Goal: Navigation & Orientation: Find specific page/section

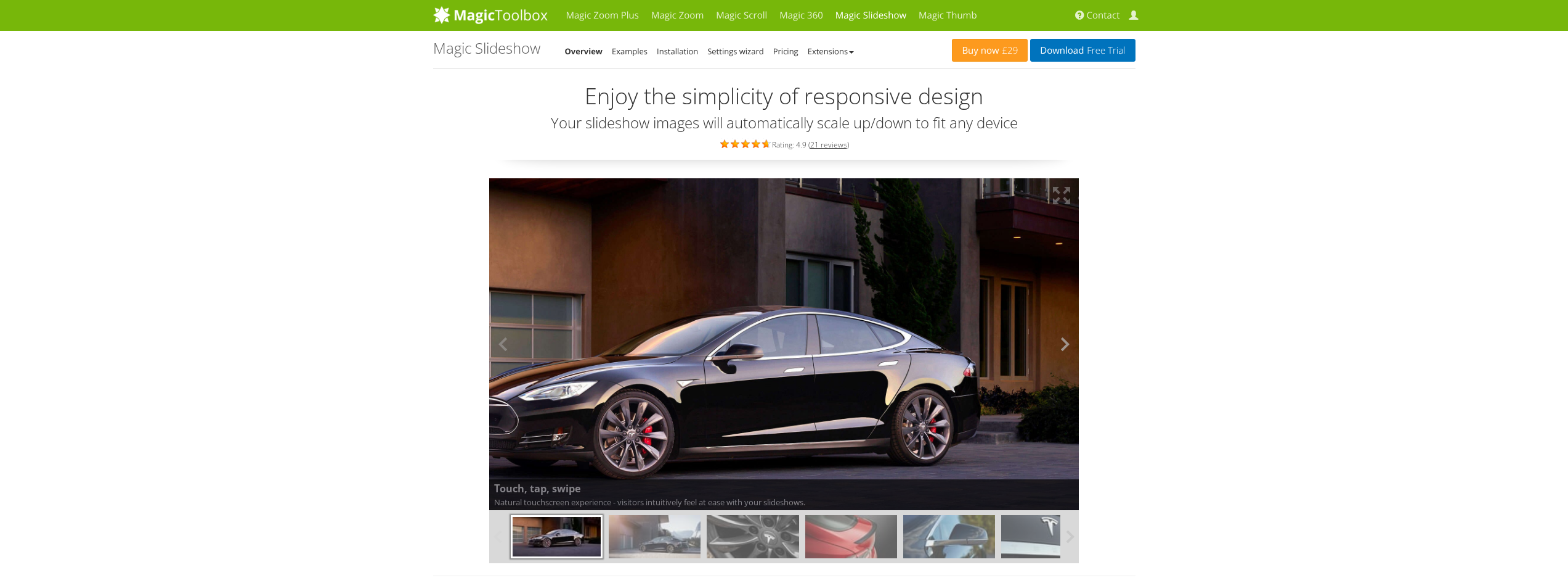
click at [1068, 342] on button at bounding box center [1060, 344] width 37 height 332
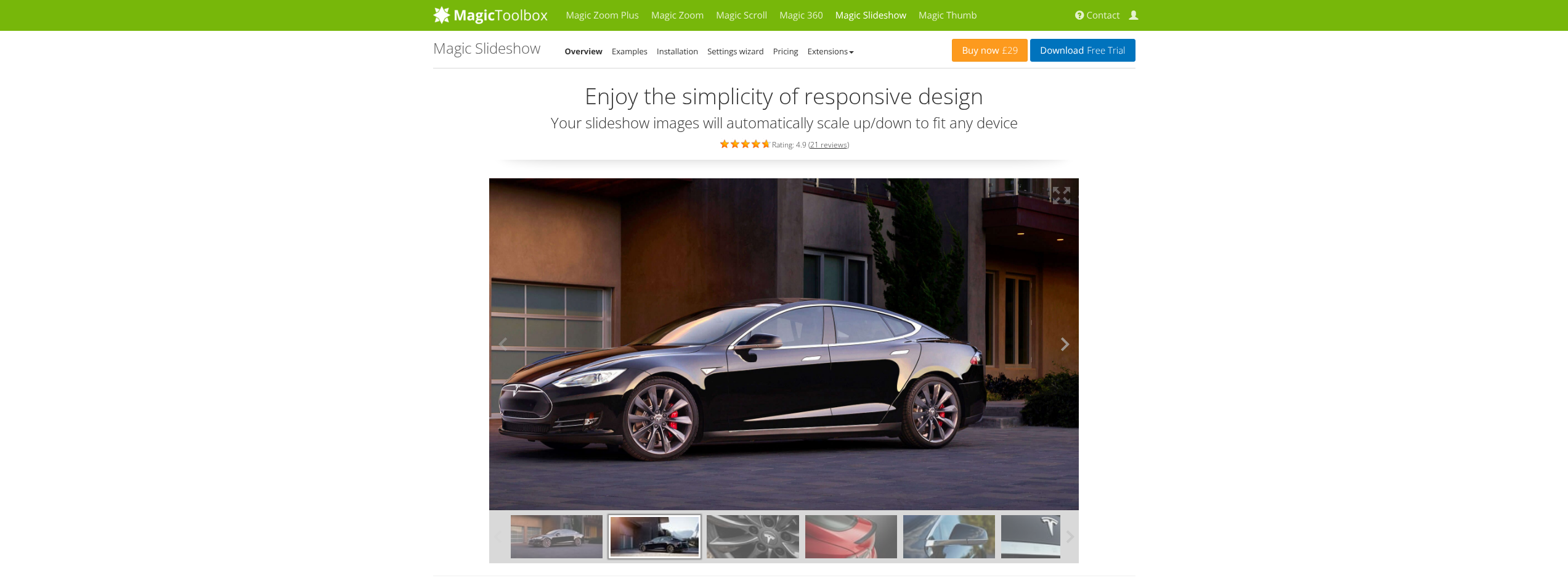
click at [1068, 342] on button at bounding box center [1060, 344] width 37 height 332
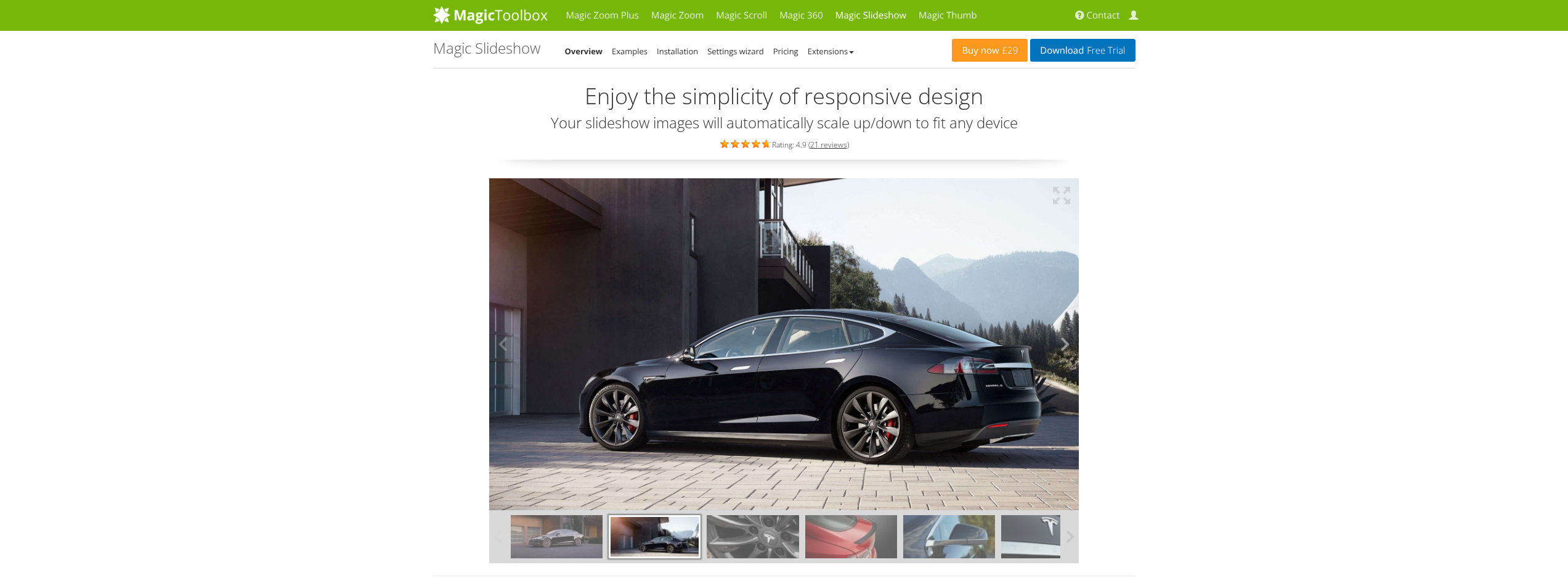
click at [1068, 342] on button at bounding box center [1060, 344] width 37 height 332
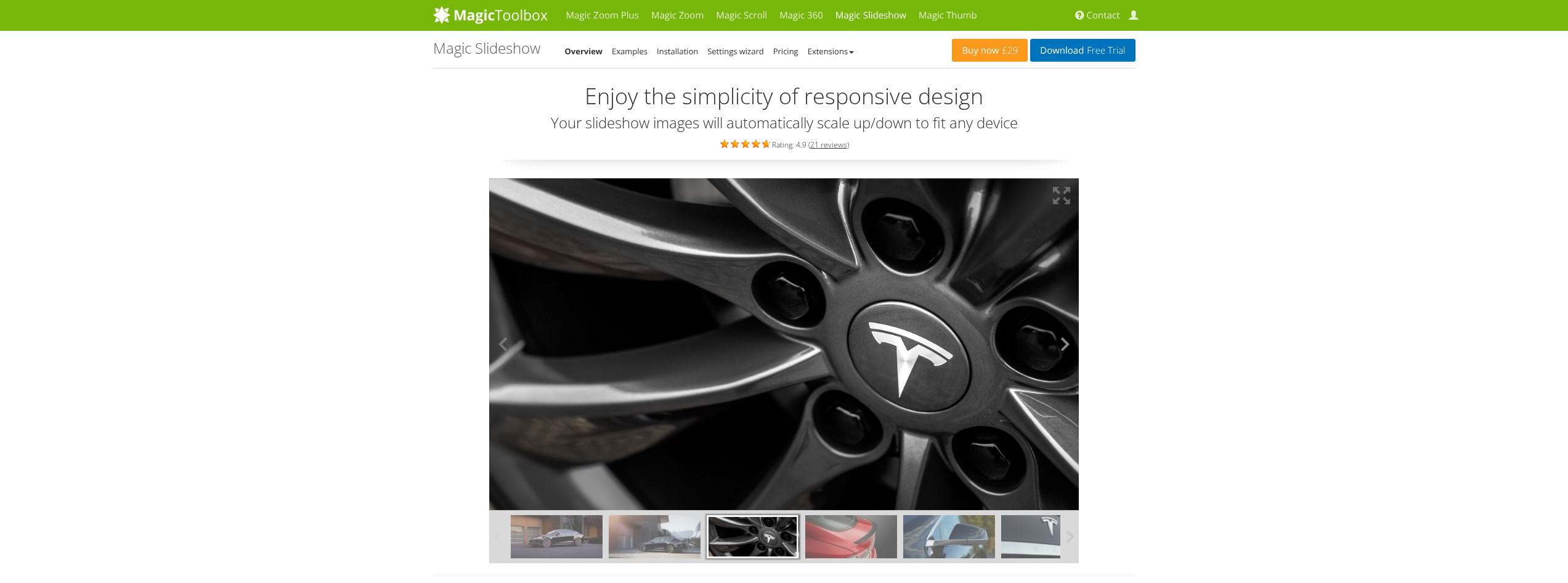
click at [1068, 342] on button at bounding box center [1060, 344] width 37 height 332
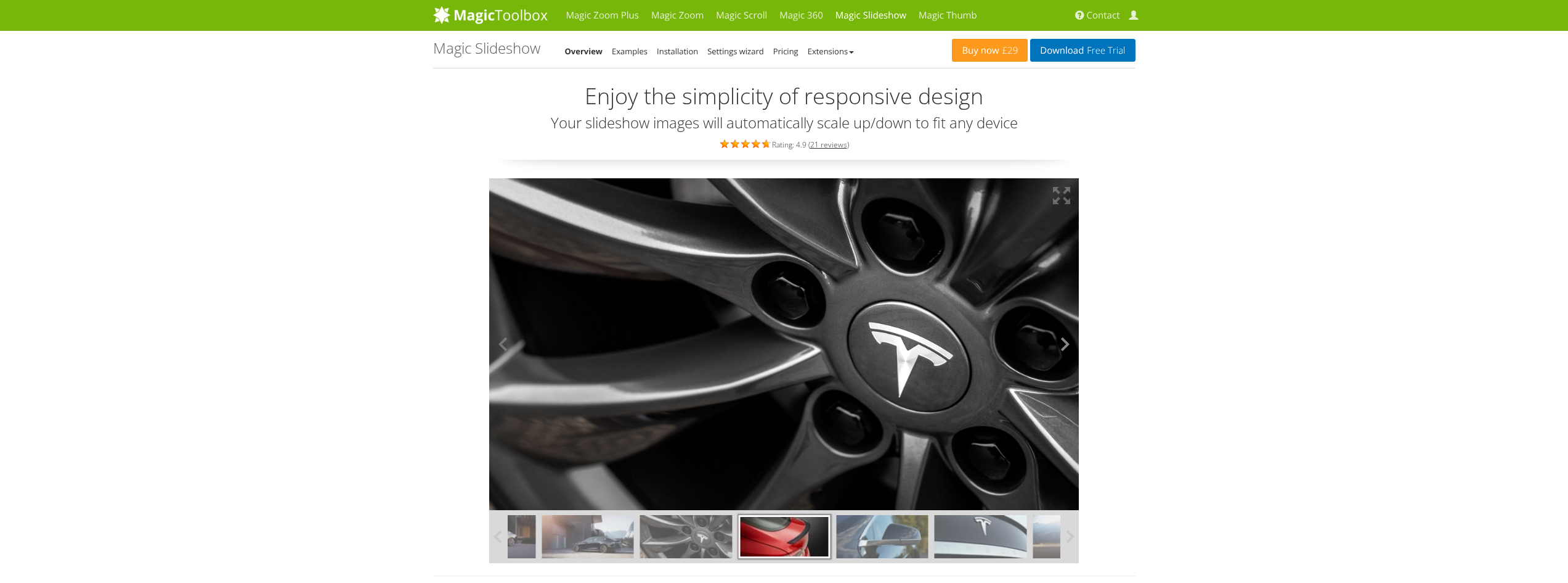
click at [1068, 342] on button at bounding box center [1060, 344] width 37 height 332
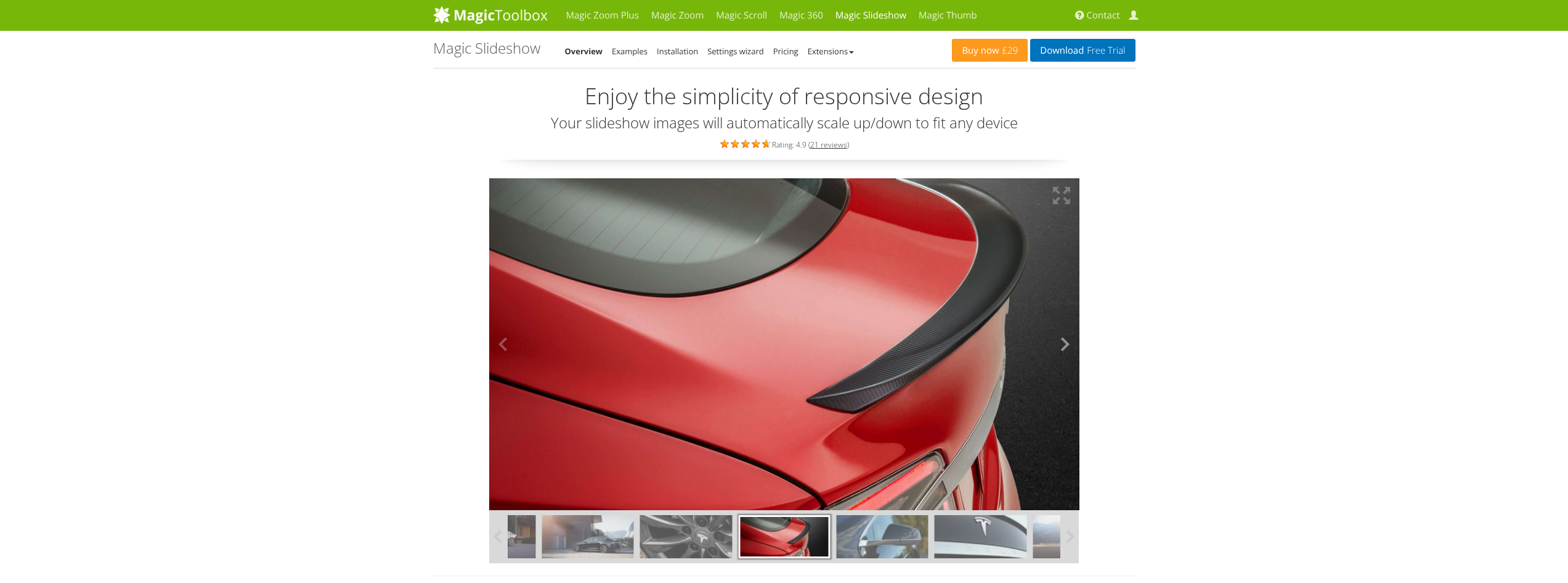
click at [1068, 342] on button at bounding box center [1060, 344] width 37 height 332
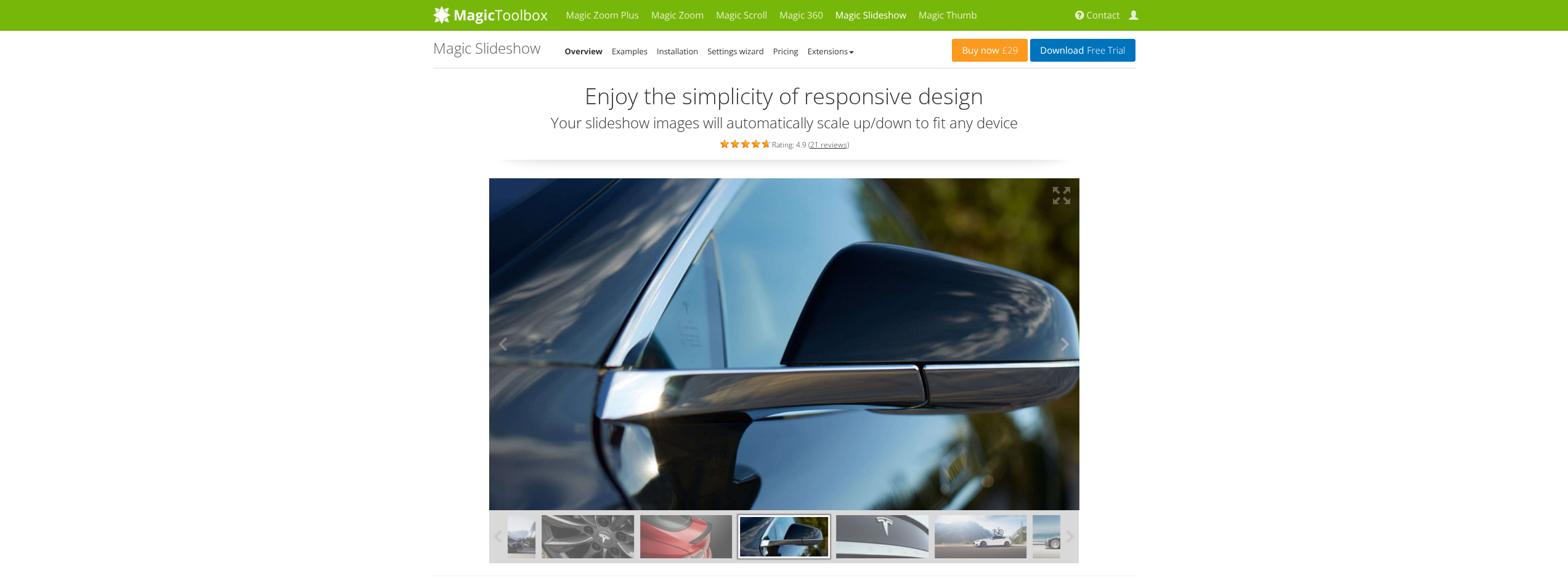
click at [1068, 342] on button at bounding box center [1060, 344] width 37 height 332
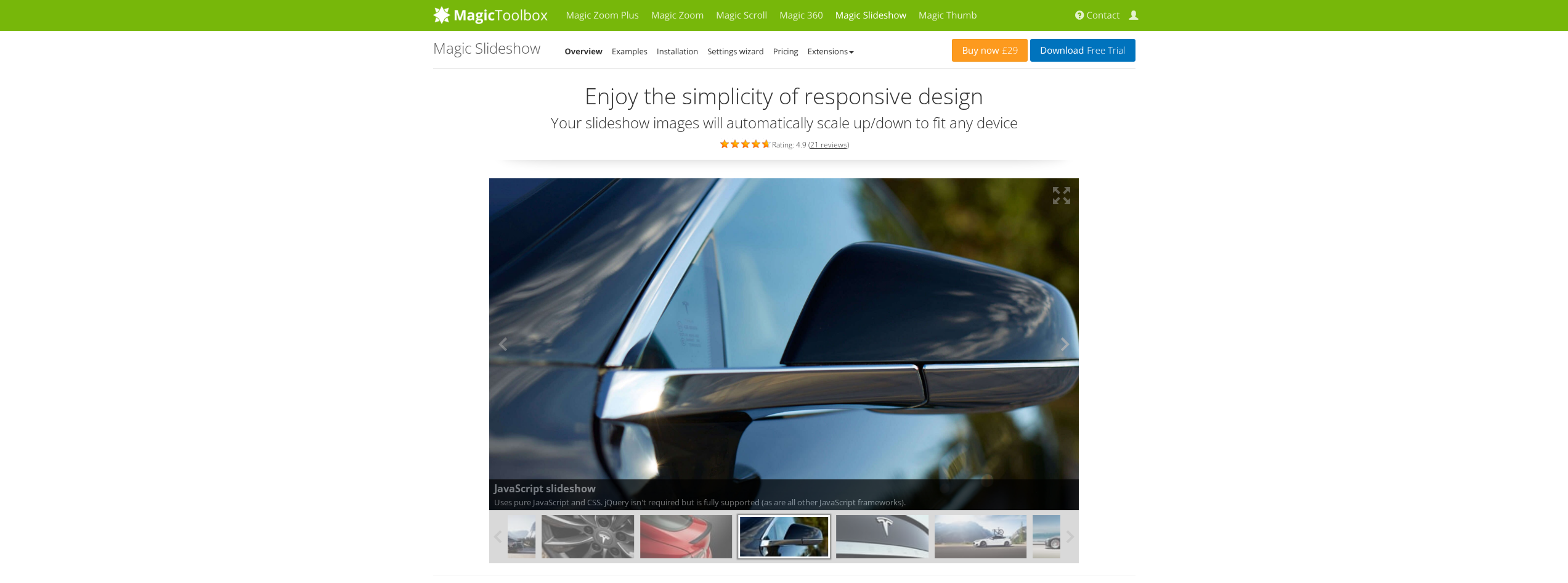
click at [1068, 342] on button at bounding box center [1060, 344] width 37 height 332
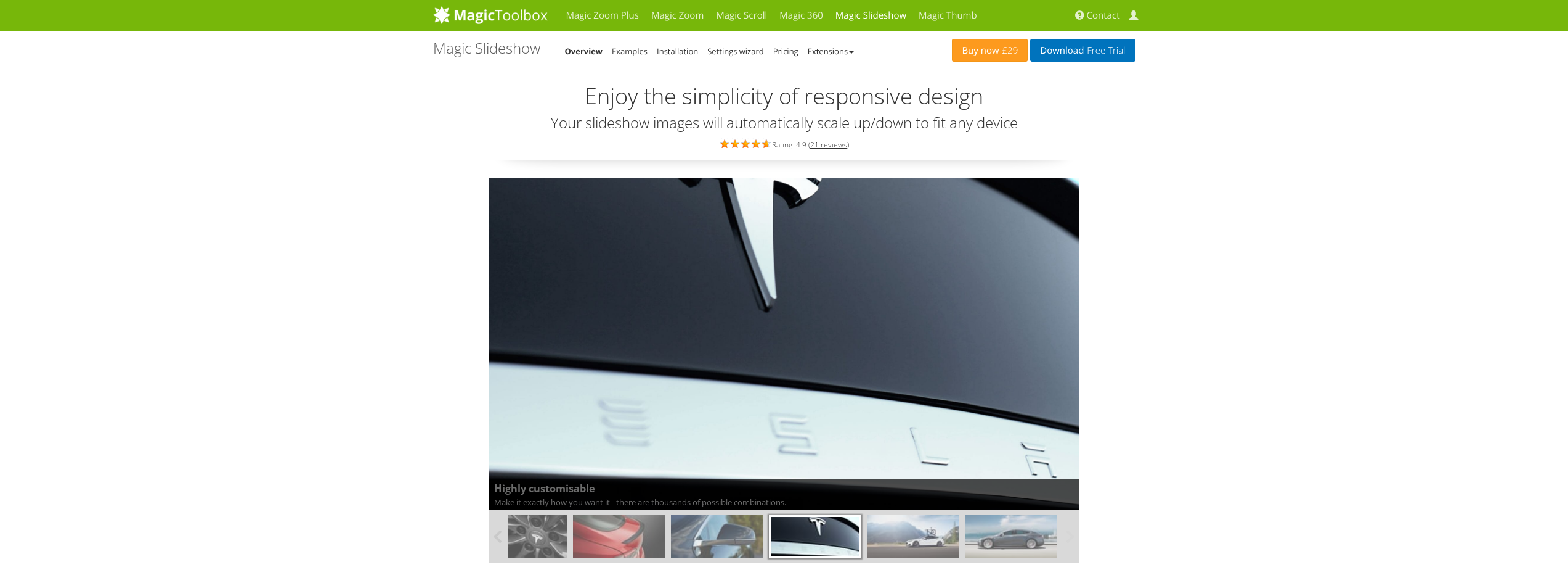
click at [1004, 553] on img at bounding box center [1012, 536] width 91 height 44
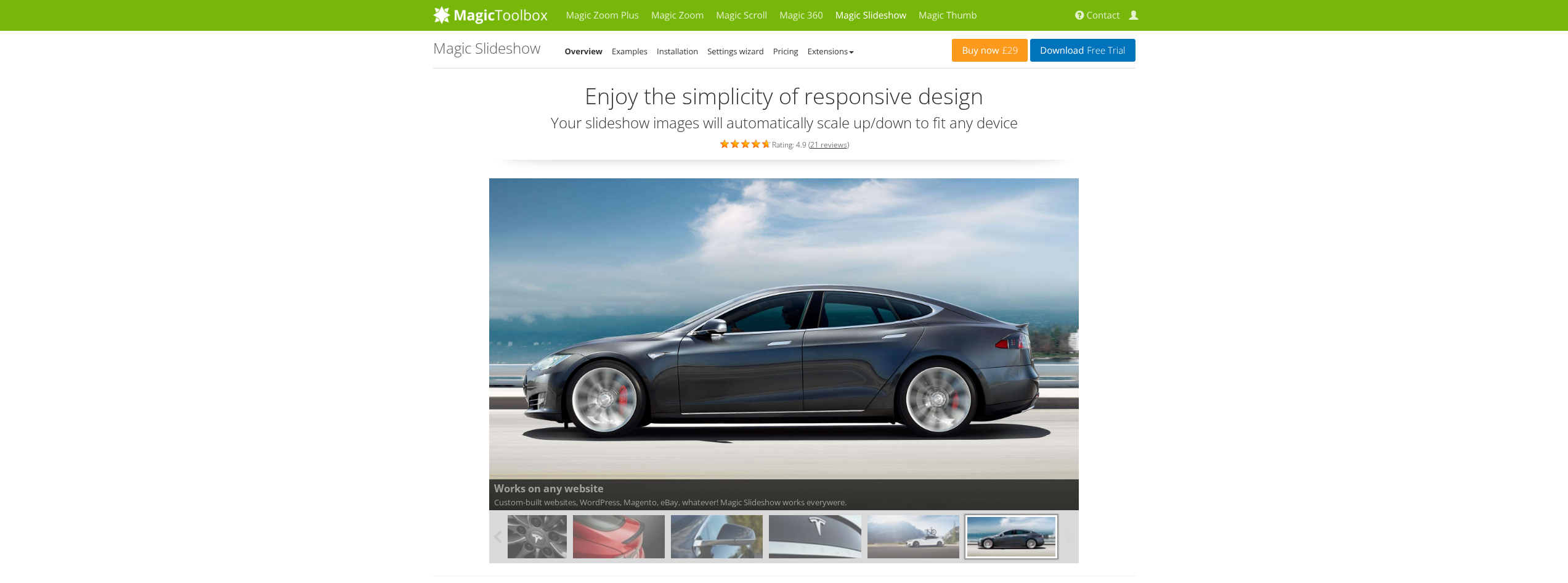
drag, startPoint x: 976, startPoint y: 538, endPoint x: 762, endPoint y: 536, distance: 214.0
click at [763, 536] on div at bounding box center [668, 536] width 786 height 53
drag, startPoint x: 685, startPoint y: 546, endPoint x: 953, endPoint y: 528, distance: 268.6
click at [958, 528] on div at bounding box center [668, 536] width 786 height 53
click at [528, 551] on img at bounding box center [520, 536] width 91 height 44
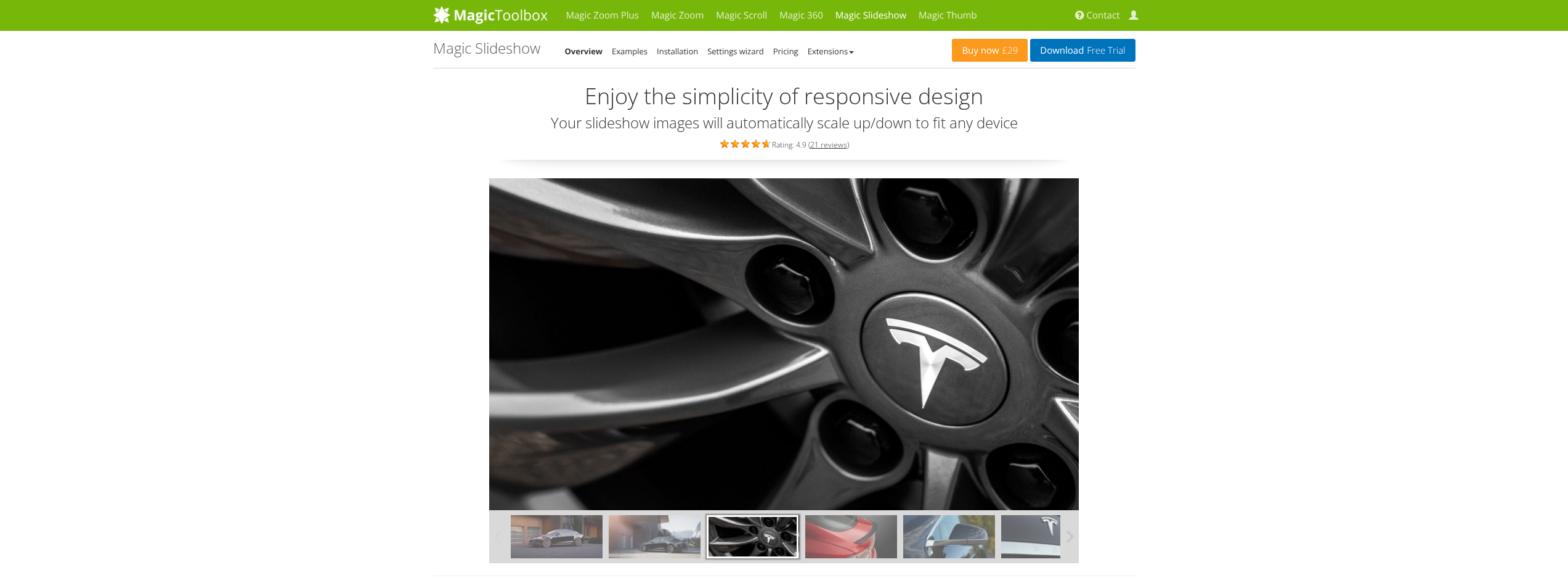
click at [529, 548] on img at bounding box center [556, 536] width 91 height 44
click at [541, 545] on img at bounding box center [556, 536] width 91 height 44
click at [492, 530] on button at bounding box center [498, 536] width 19 height 53
click at [493, 530] on button at bounding box center [498, 536] width 19 height 53
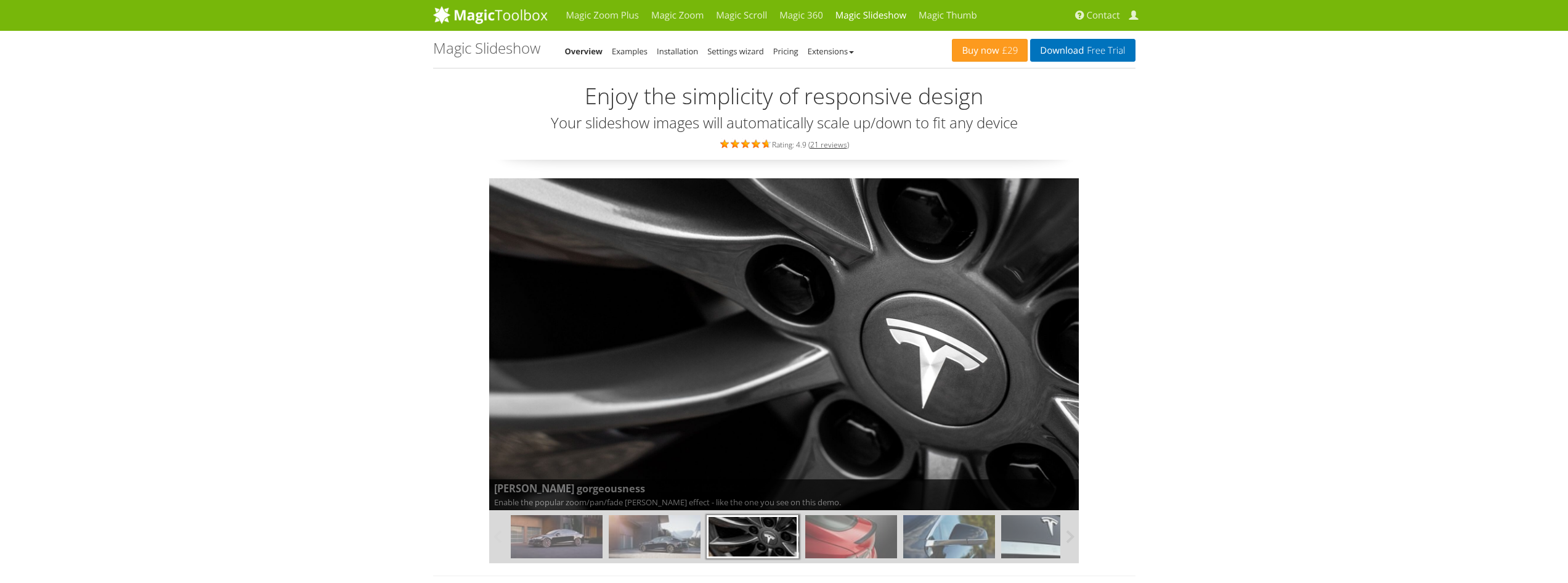
click at [576, 534] on img at bounding box center [556, 536] width 91 height 44
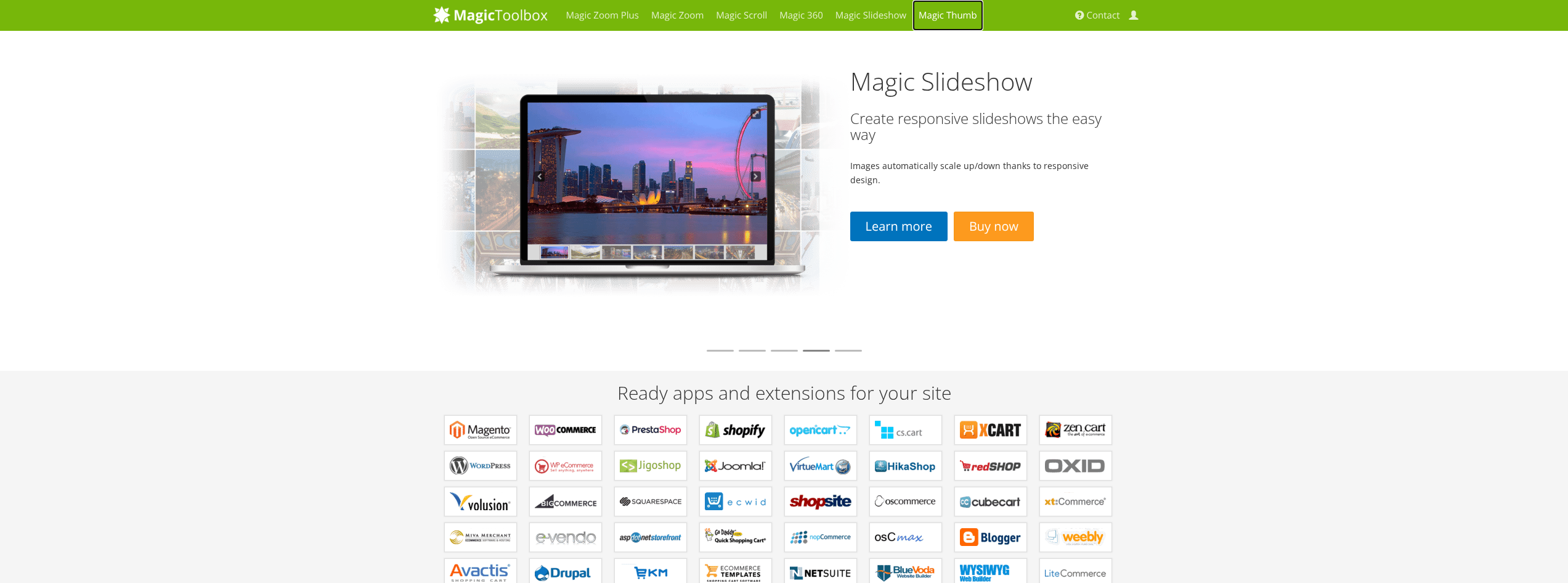
click at [931, 18] on link "Magic Thumb" at bounding box center [948, 15] width 71 height 31
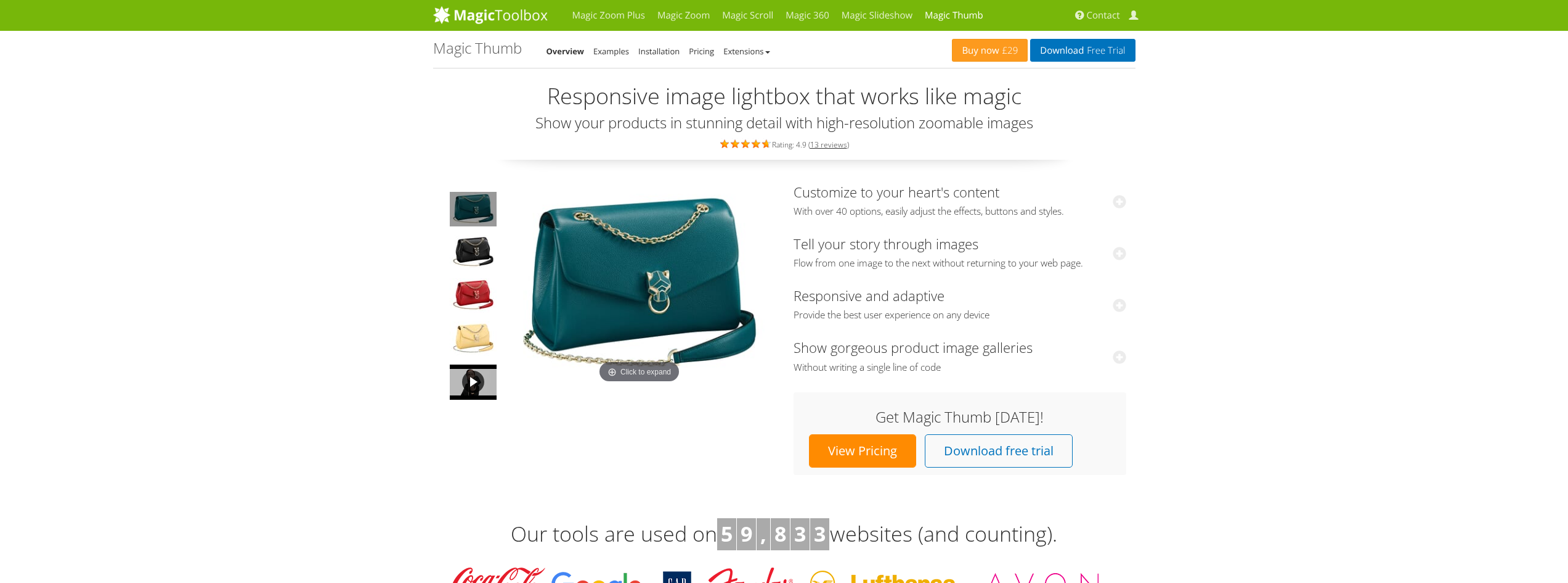
click at [481, 386] on link at bounding box center [473, 382] width 49 height 38
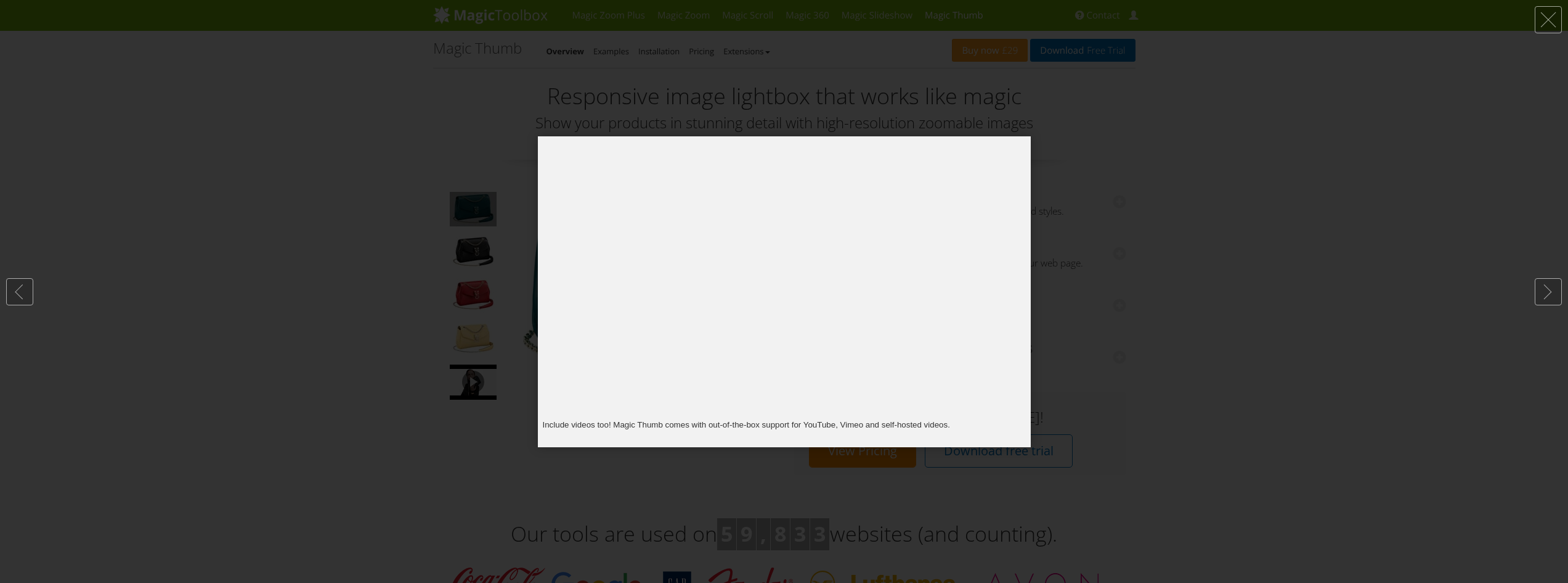
click at [1120, 127] on div at bounding box center [784, 291] width 1568 height 583
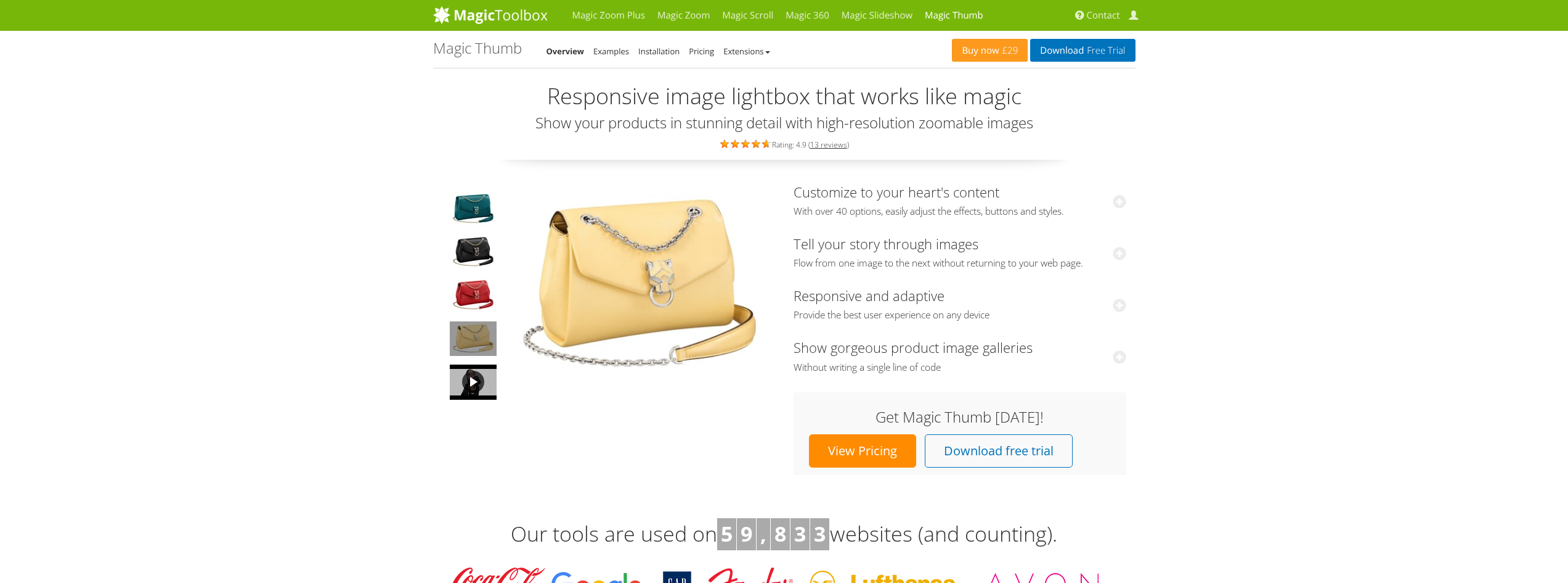
click at [458, 366] on img at bounding box center [473, 382] width 46 height 35
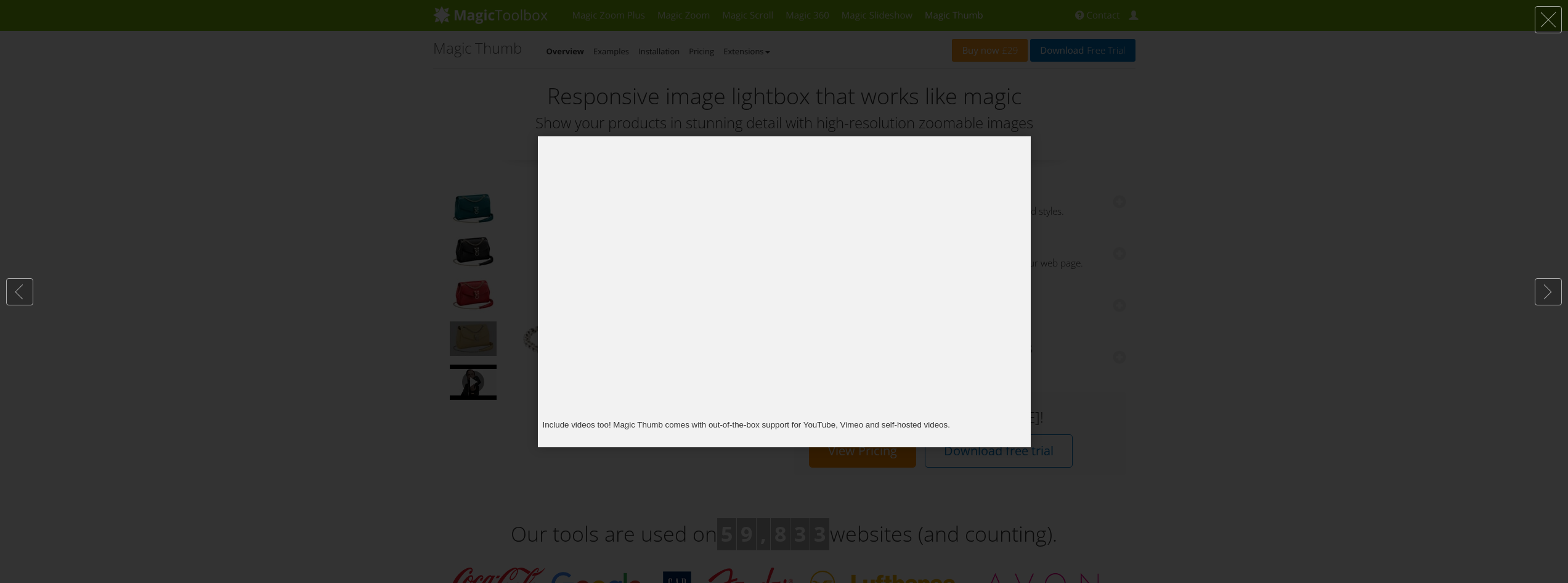
click at [1094, 179] on div at bounding box center [784, 291] width 1568 height 583
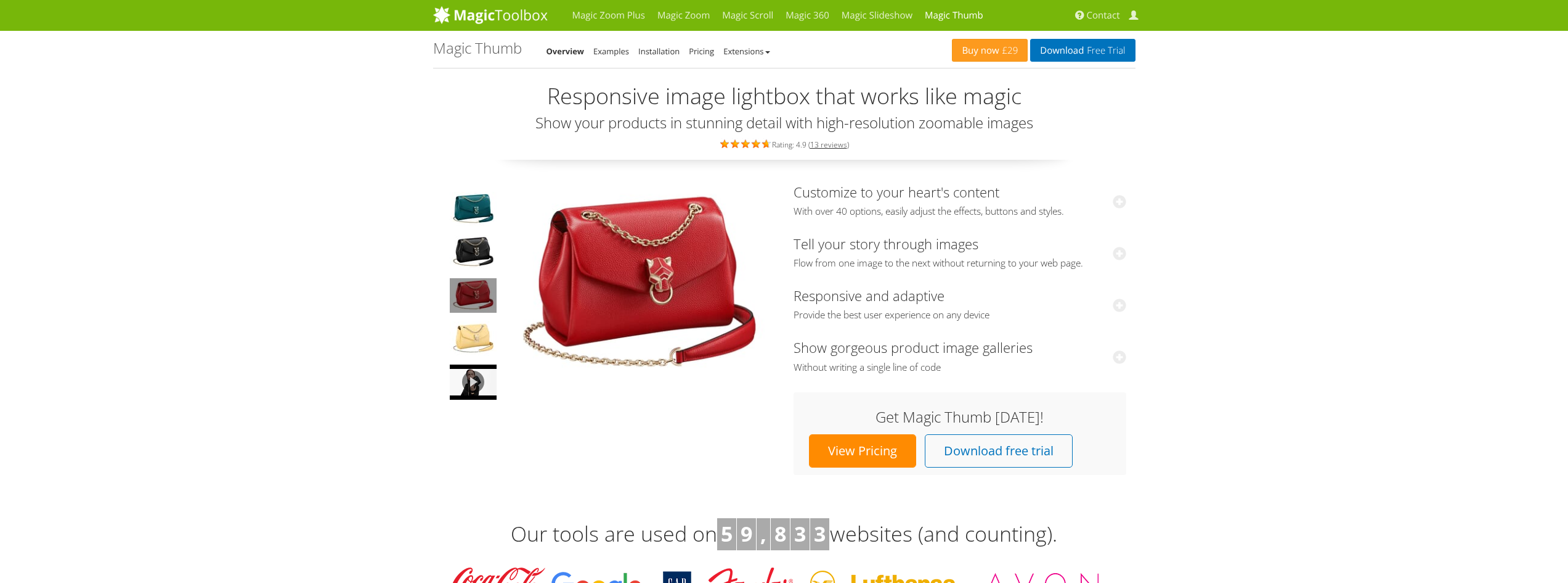
click at [457, 286] on img at bounding box center [473, 296] width 46 height 35
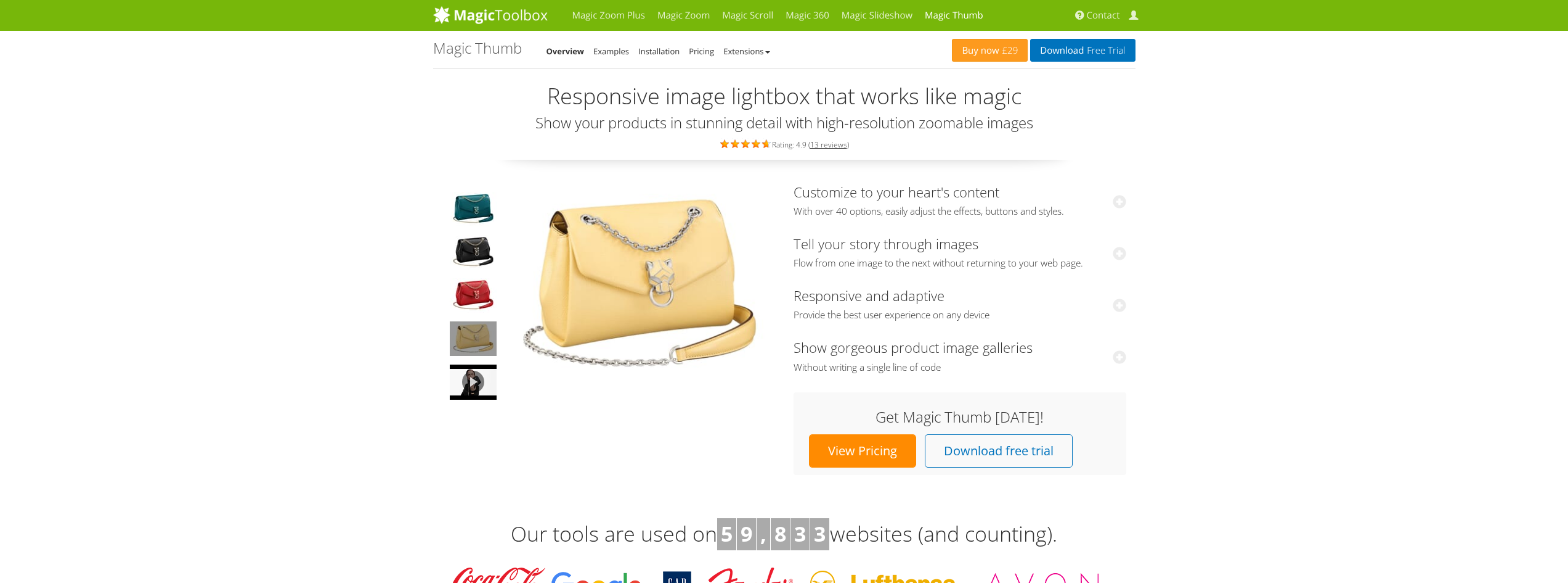
click at [472, 335] on img at bounding box center [473, 338] width 46 height 35
click at [615, 17] on link "Magic Zoom Plus" at bounding box center [608, 15] width 85 height 31
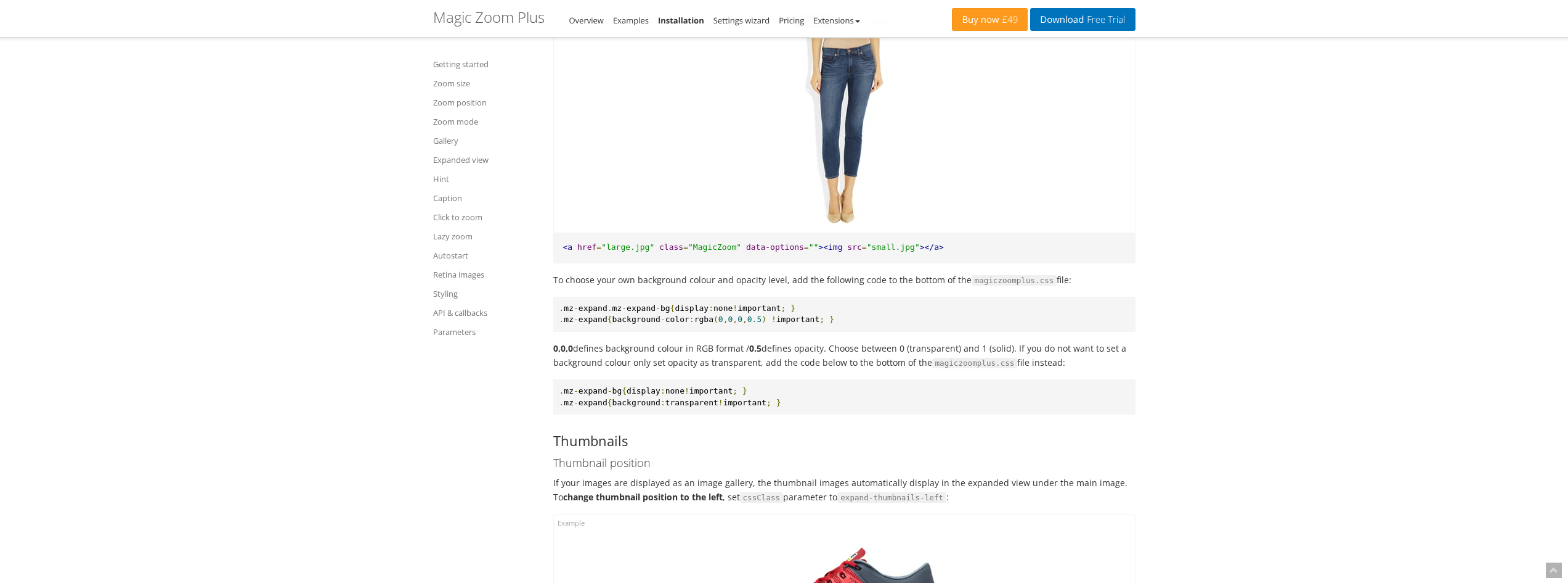
scroll to position [8077, 0]
